Goal: Check status: Check status

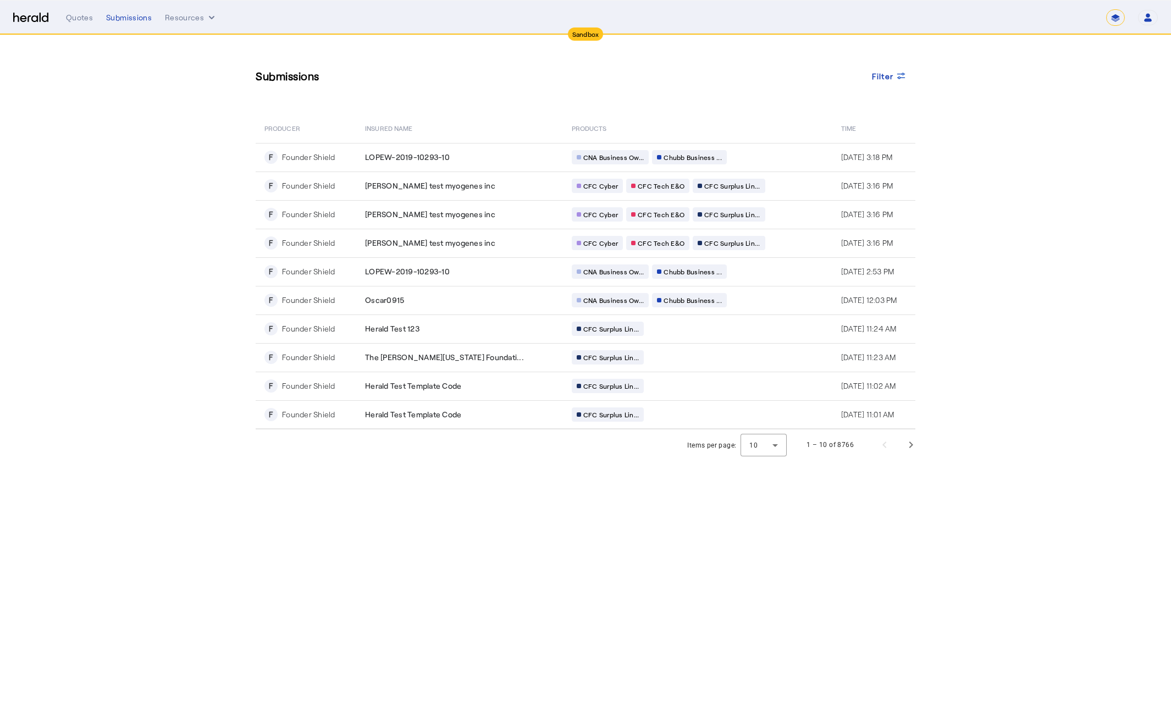
click at [490, 91] on div "Submissions Filter" at bounding box center [586, 75] width 660 height 37
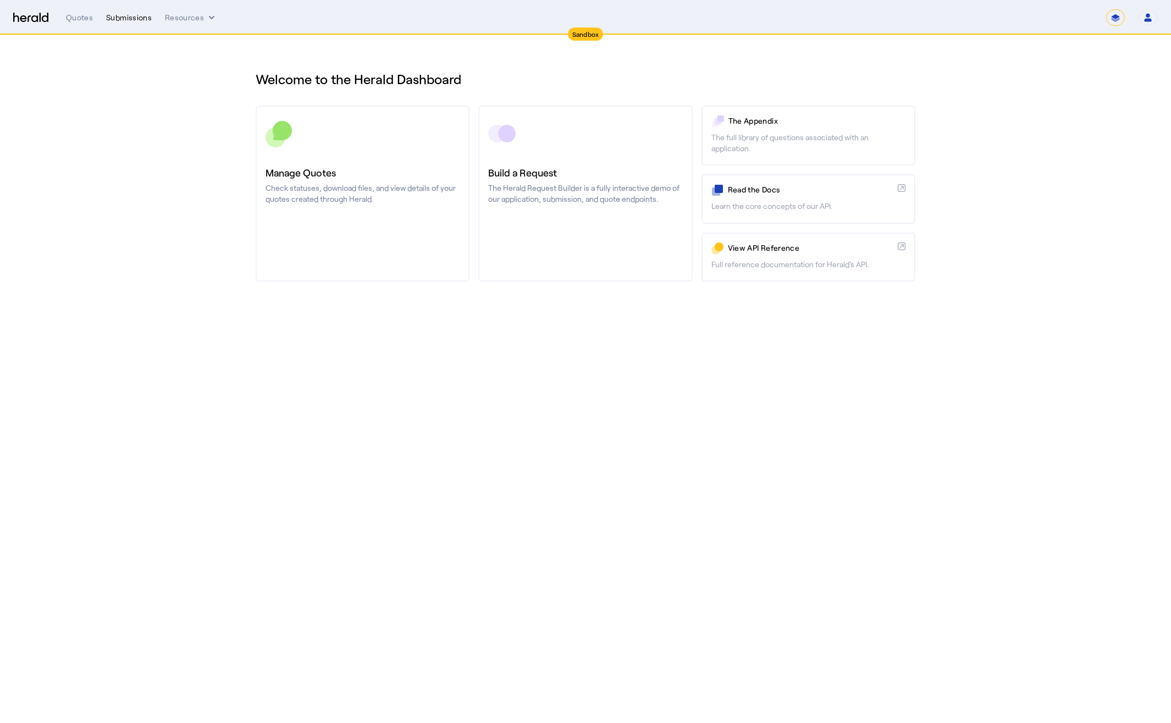
click at [128, 18] on div "Submissions" at bounding box center [129, 17] width 46 height 11
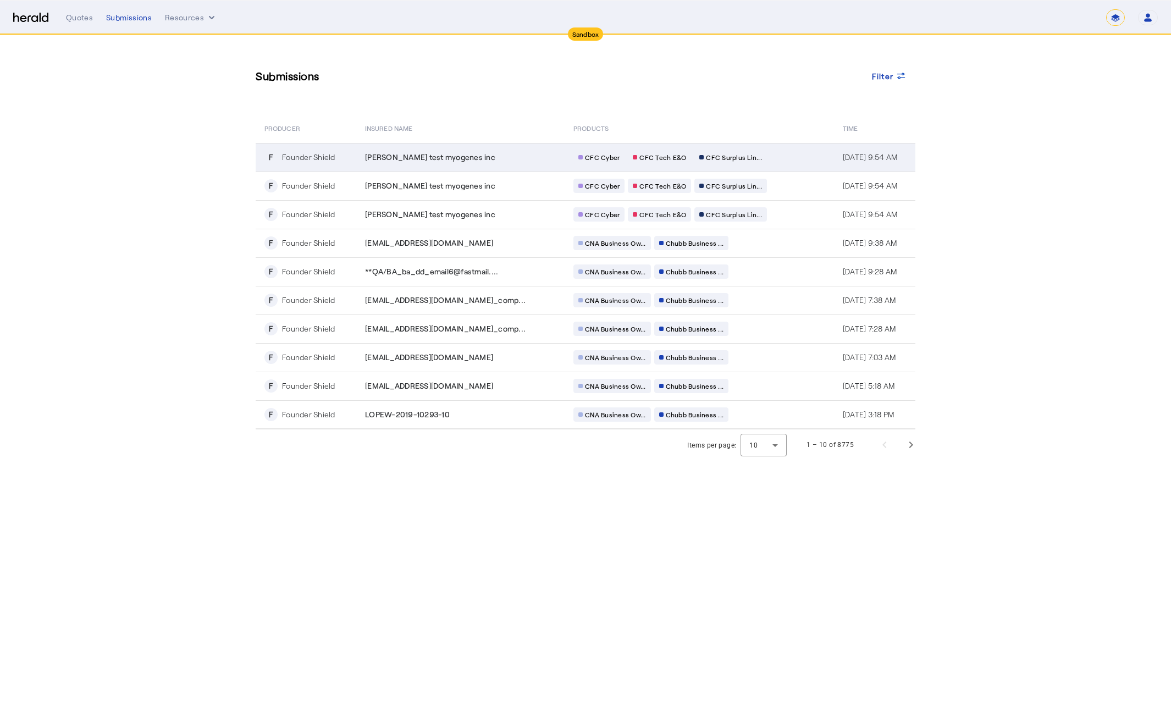
click at [489, 150] on td "[PERSON_NAME] test myogenes inc" at bounding box center [460, 157] width 208 height 29
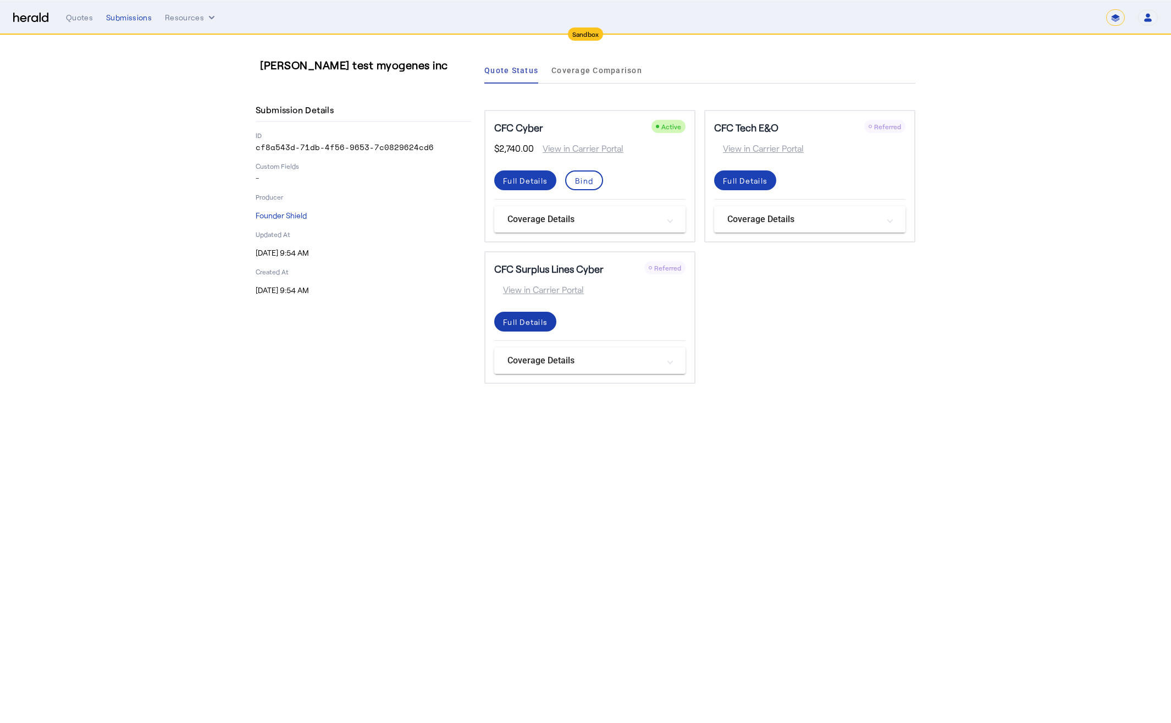
click at [537, 324] on div "Full Details" at bounding box center [525, 322] width 45 height 12
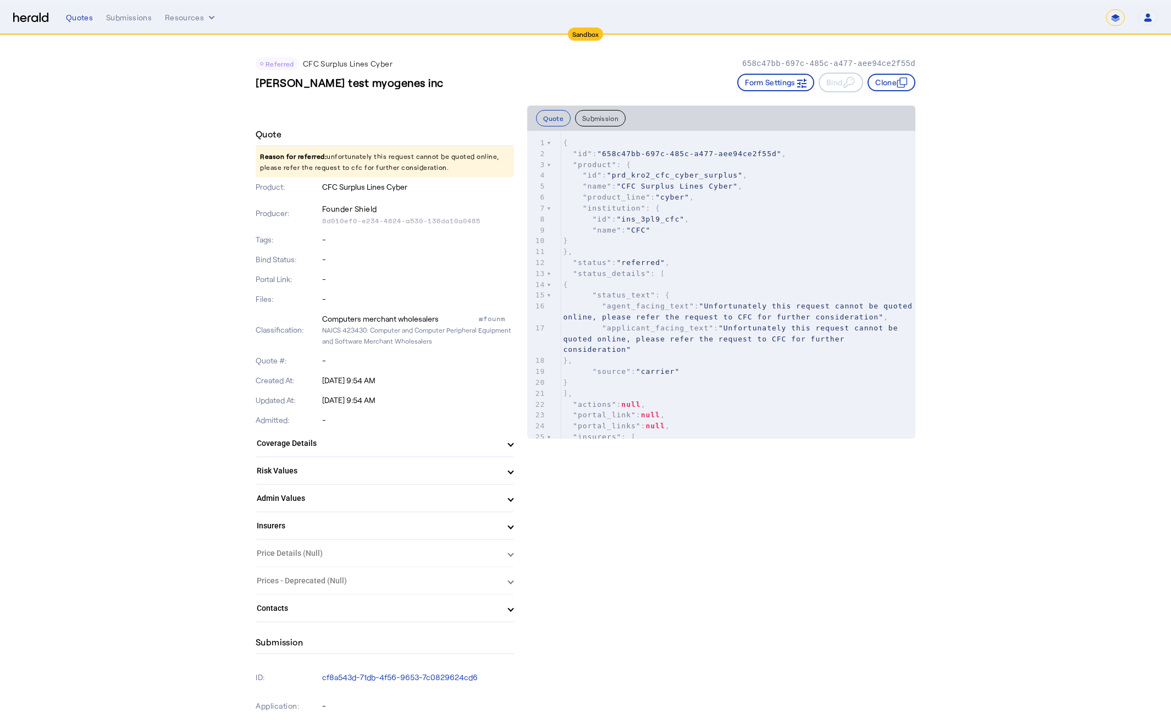
drag, startPoint x: 257, startPoint y: 154, endPoint x: 443, endPoint y: 173, distance: 186.8
click at [443, 173] on p "Reason for referred: unfortunately this request cannot be quoted online, please…" at bounding box center [385, 161] width 258 height 31
drag, startPoint x: 444, startPoint y: 170, endPoint x: 246, endPoint y: 149, distance: 198.5
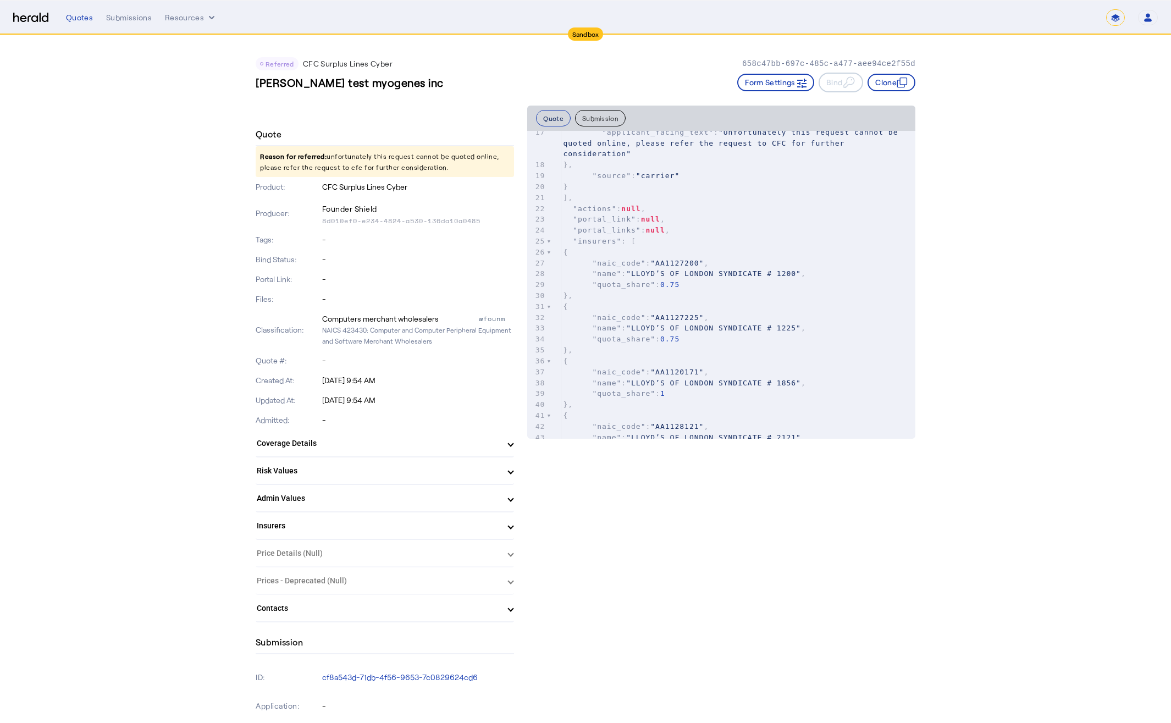
click at [553, 116] on button "Quote" at bounding box center [553, 118] width 35 height 16
click at [553, 115] on button "Quote" at bounding box center [553, 118] width 35 height 16
click at [613, 120] on button "Submission" at bounding box center [600, 118] width 51 height 16
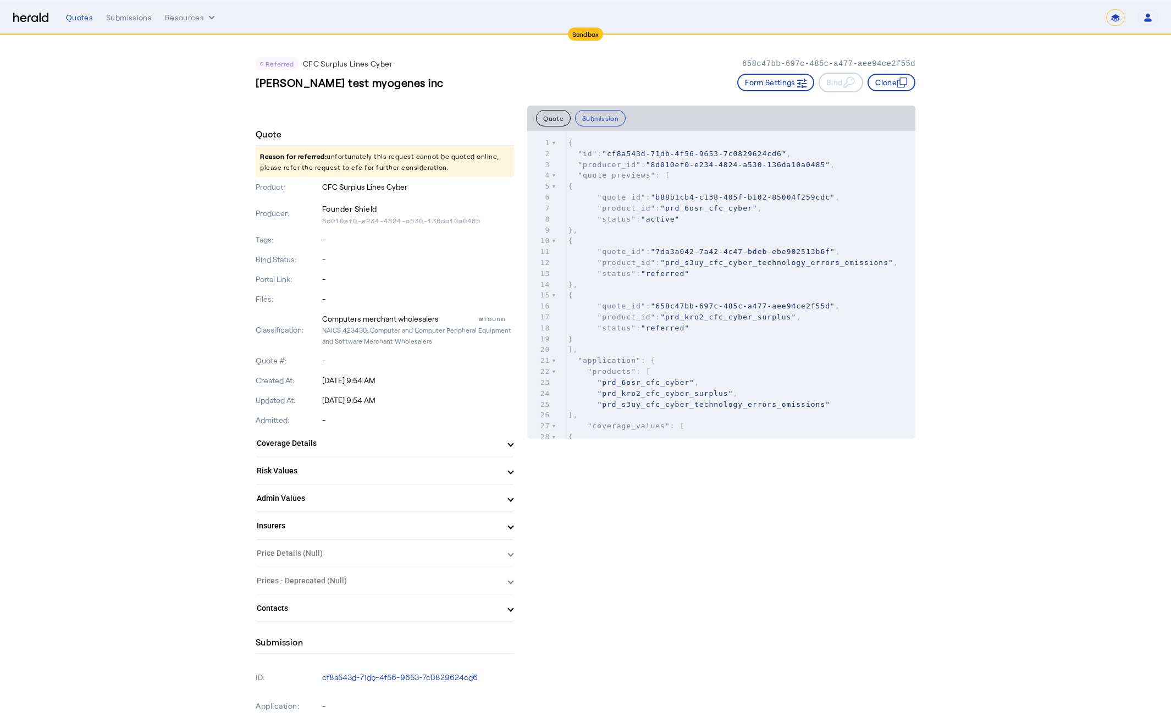
click at [550, 118] on button "Quote" at bounding box center [553, 118] width 35 height 16
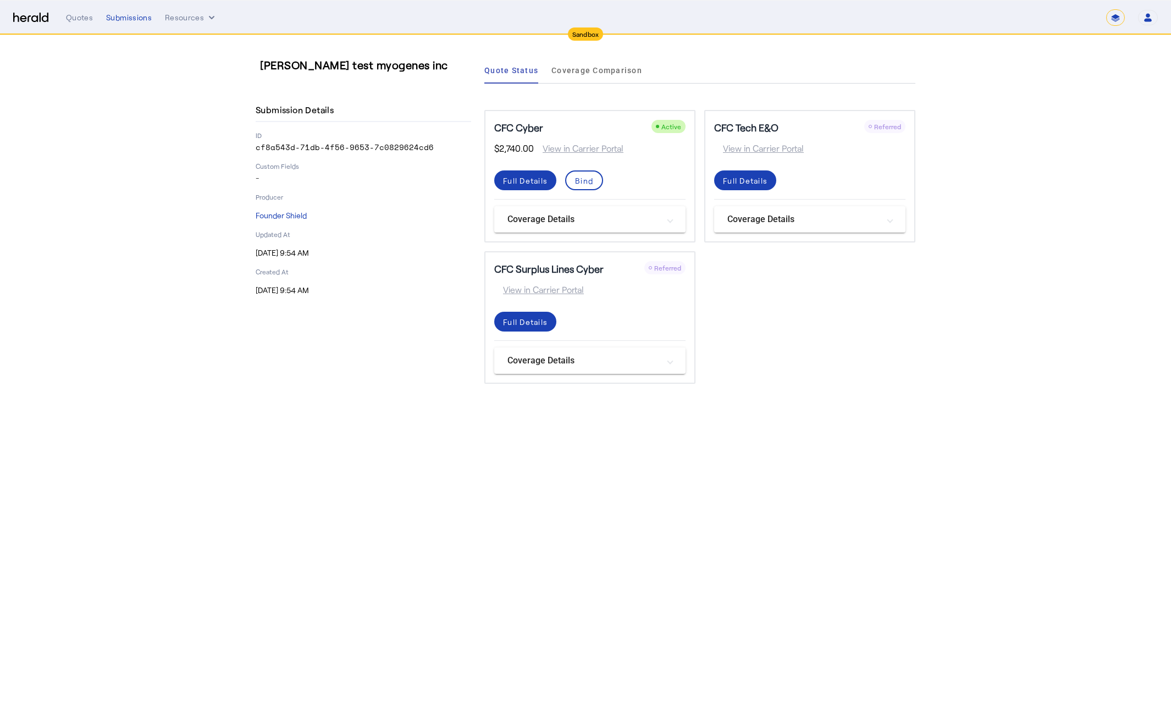
drag, startPoint x: 670, startPoint y: 251, endPoint x: 676, endPoint y: 249, distance: 6.8
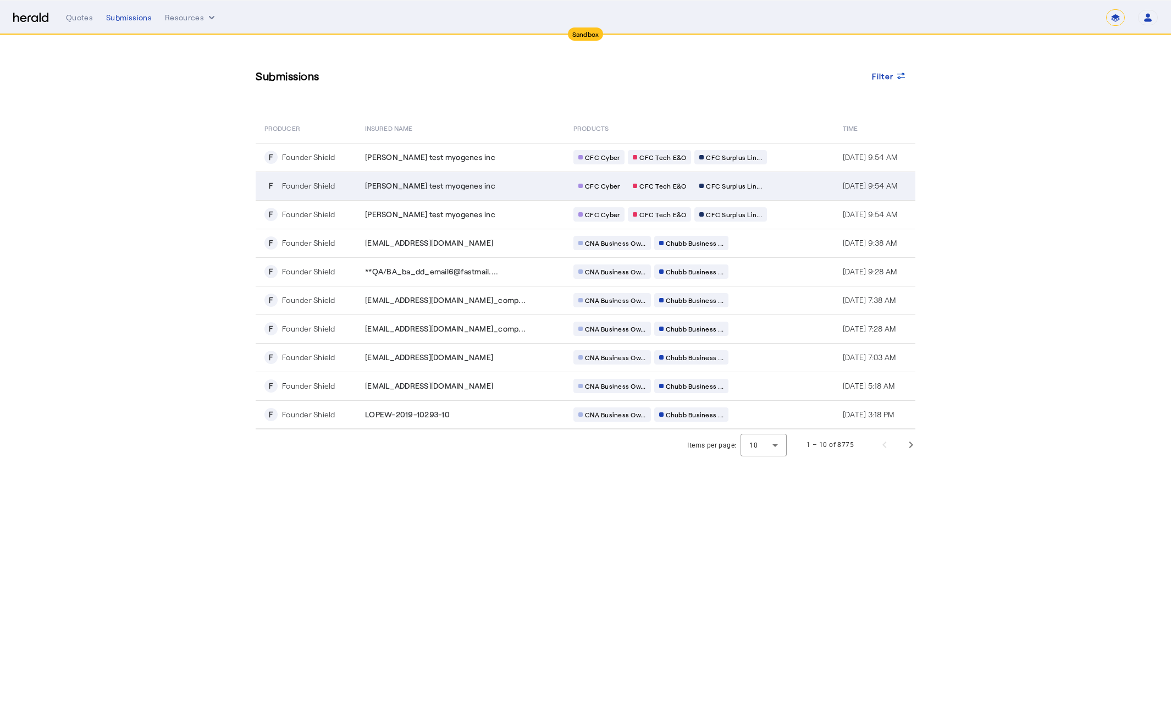
click at [520, 185] on div "[PERSON_NAME] test myogenes inc" at bounding box center [462, 185] width 195 height 11
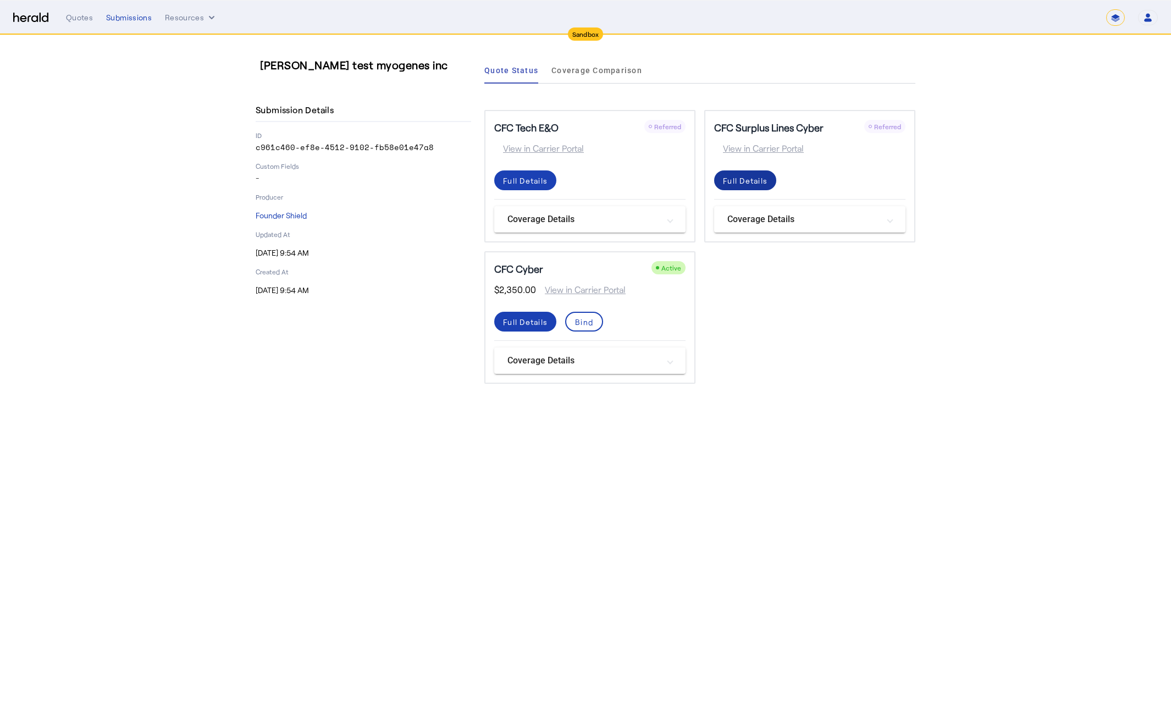
click at [750, 183] on div "Full Details" at bounding box center [745, 181] width 45 height 12
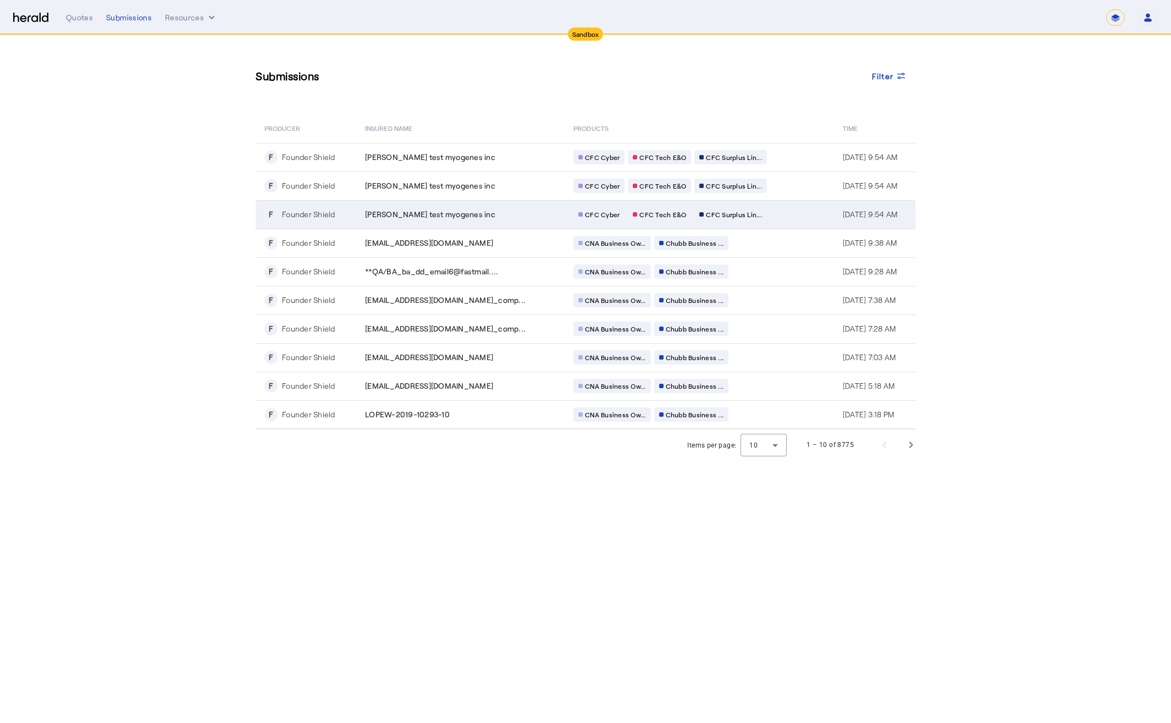
click at [452, 214] on div "[PERSON_NAME] test myogenes inc" at bounding box center [462, 214] width 195 height 11
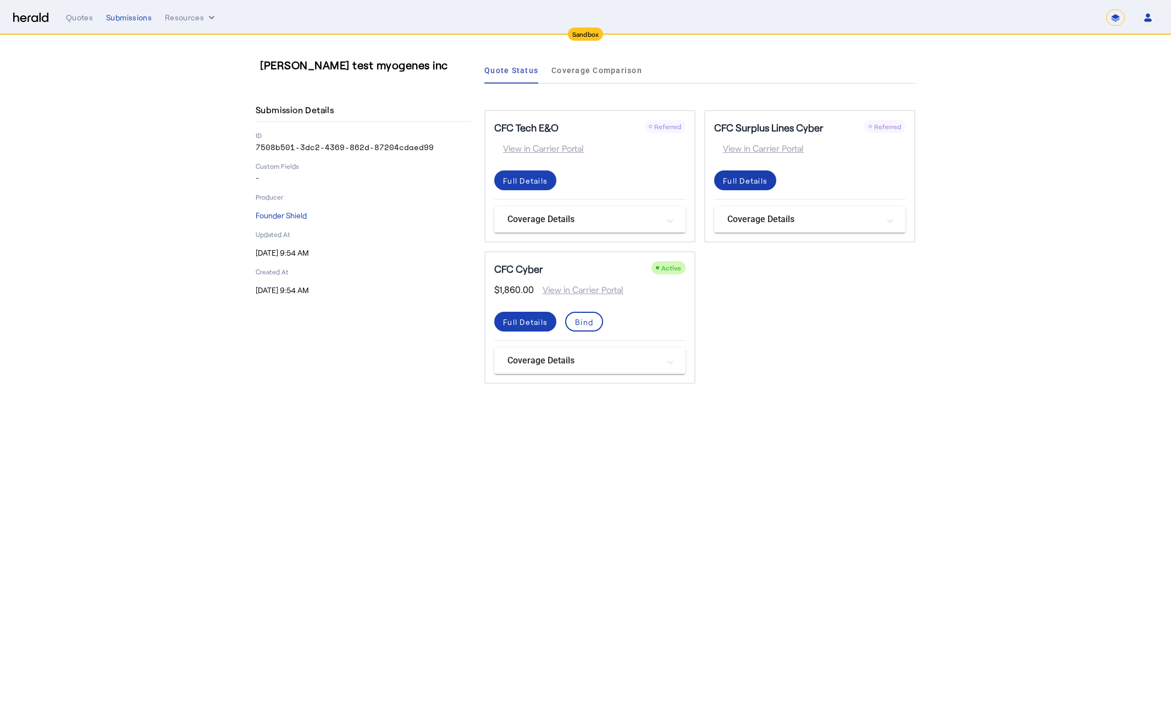
click at [752, 183] on div "Full Details" at bounding box center [745, 181] width 45 height 12
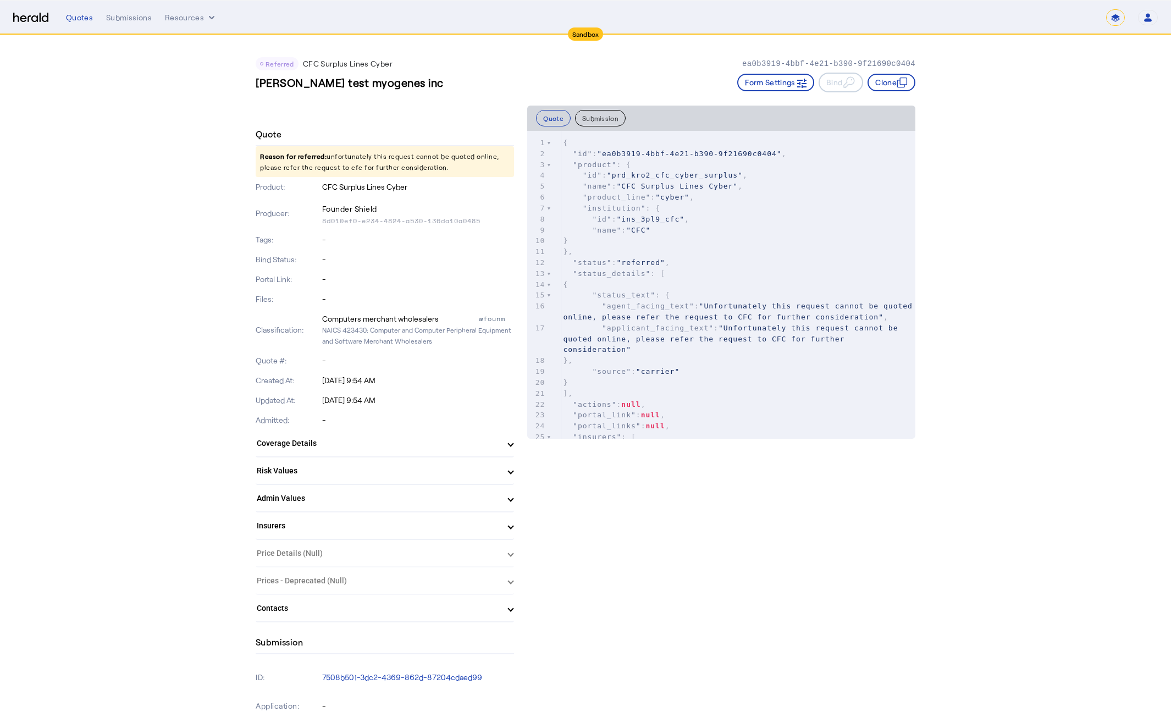
drag, startPoint x: 260, startPoint y: 154, endPoint x: 454, endPoint y: 170, distance: 195.3
click at [451, 171] on p "Reason for referred: unfortunately this request cannot be quoted online, please…" at bounding box center [385, 161] width 258 height 31
copy p "Reason for referred: unfortunately this request cannot be quoted online, please…"
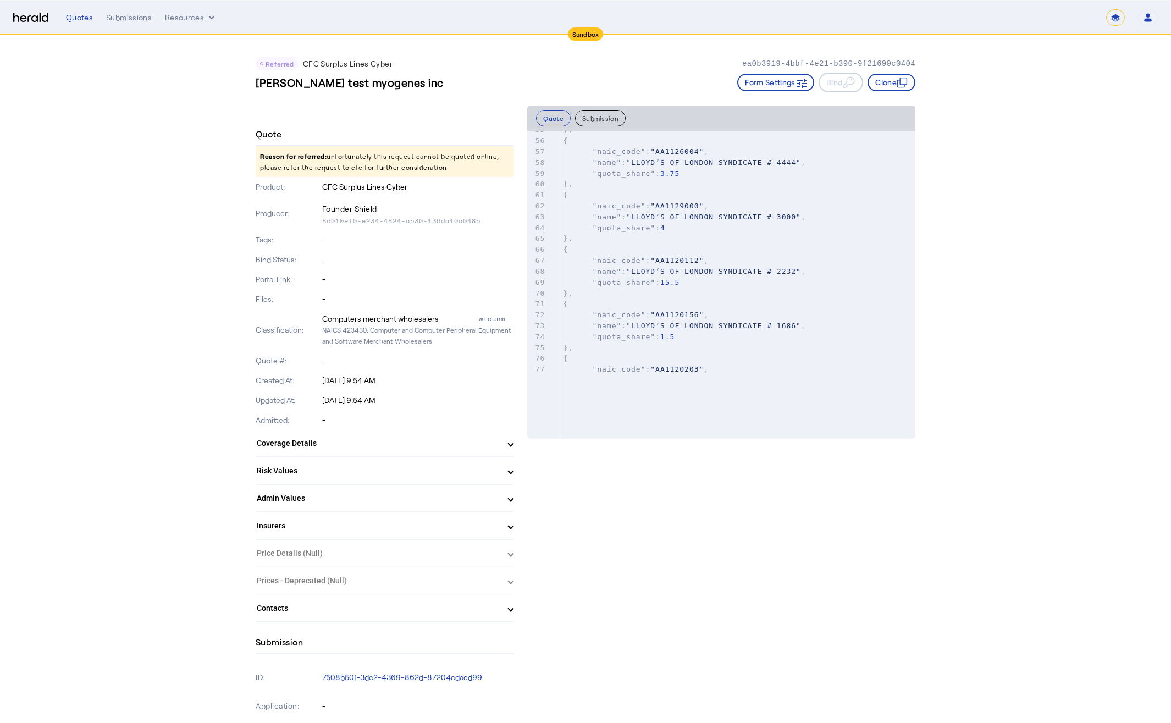
scroll to position [861, 0]
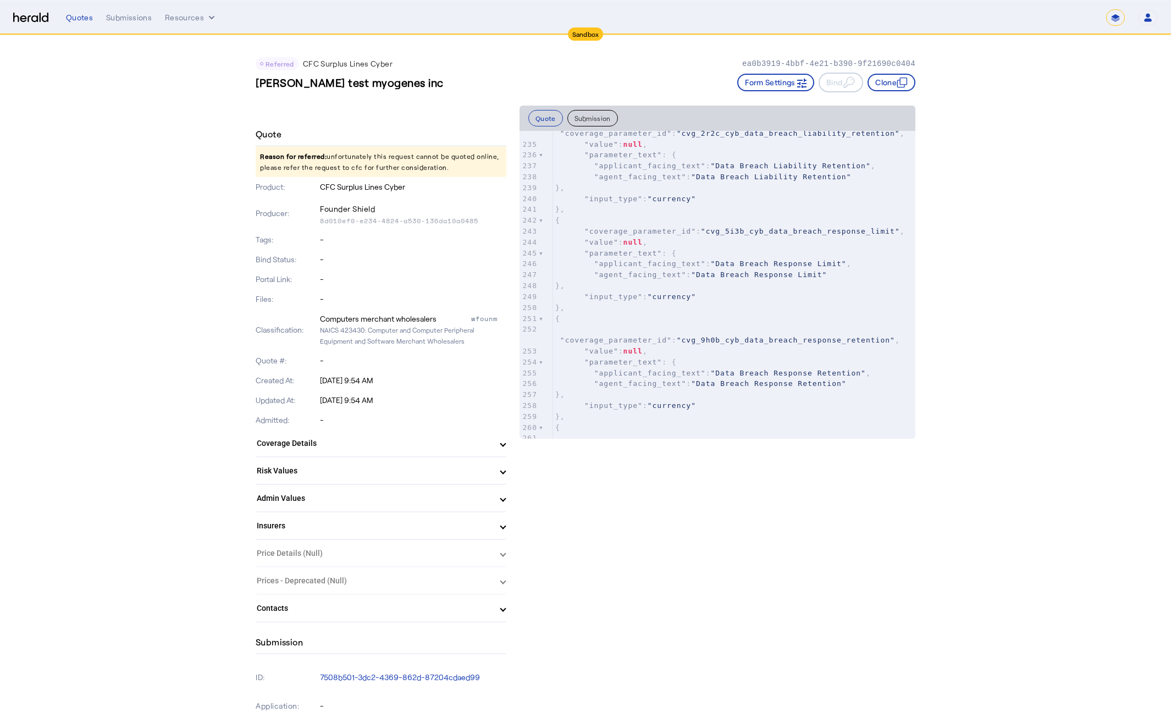
click at [126, 23] on div "**********" at bounding box center [612, 17] width 1092 height 16
click at [129, 21] on div "Submissions" at bounding box center [129, 17] width 46 height 11
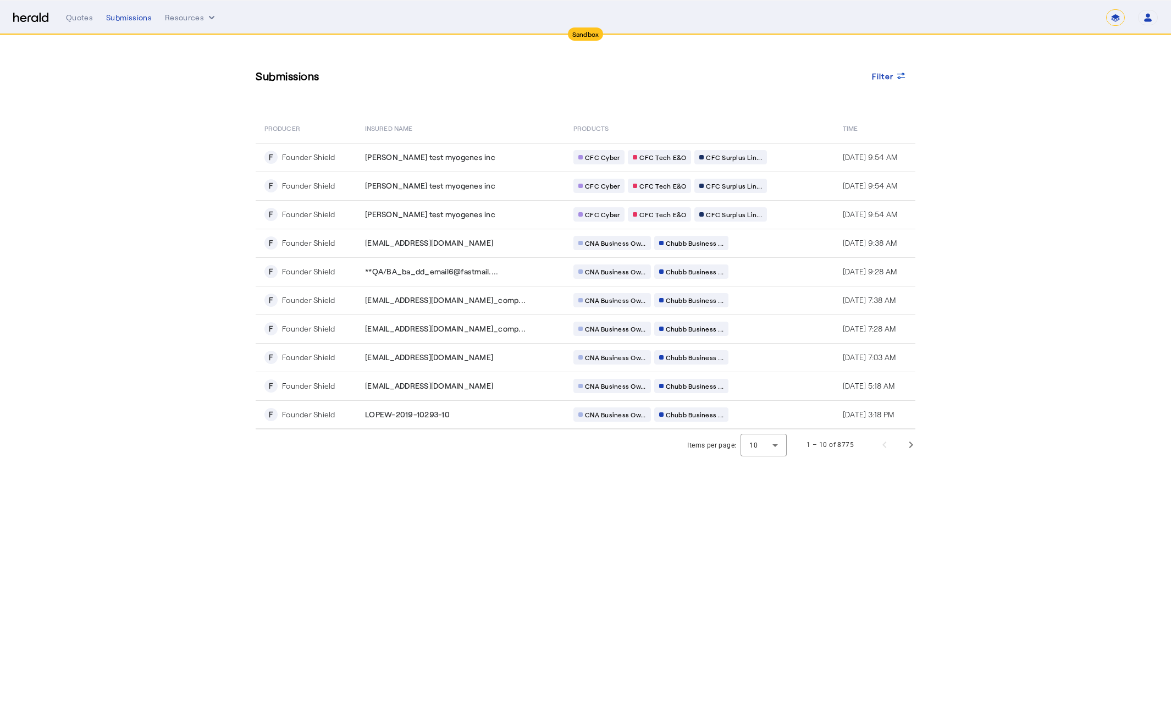
click at [122, 269] on section "Submissions Filter PRODUCER Insured Name PRODUCTS Time F Founder Shield [PERSON…" at bounding box center [585, 247] width 1171 height 425
